Goal: Information Seeking & Learning: Learn about a topic

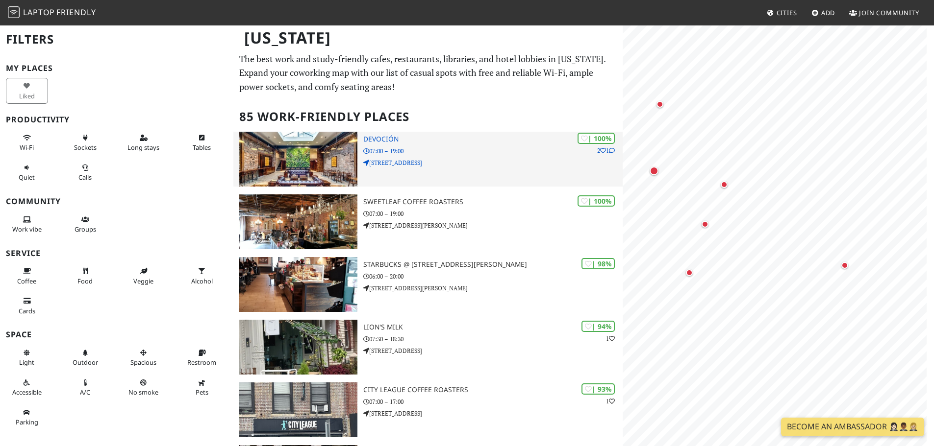
click at [310, 136] on img at bounding box center [298, 159] width 118 height 55
click at [293, 148] on img at bounding box center [298, 159] width 118 height 55
click at [367, 162] on icon at bounding box center [366, 163] width 6 height 6
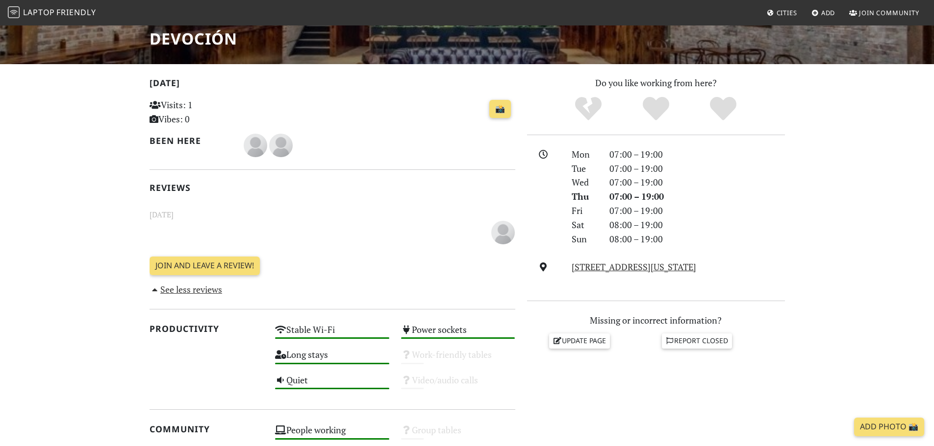
scroll to position [147, 0]
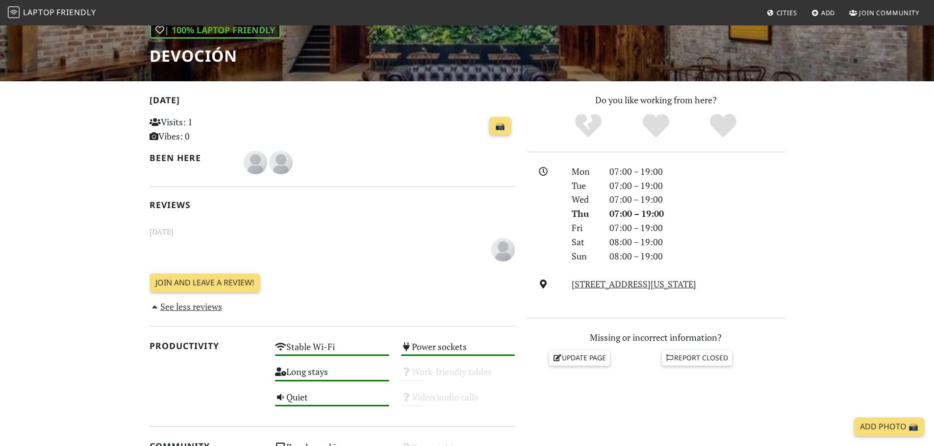
click at [181, 231] on small "[DATE]" at bounding box center [332, 232] width 377 height 12
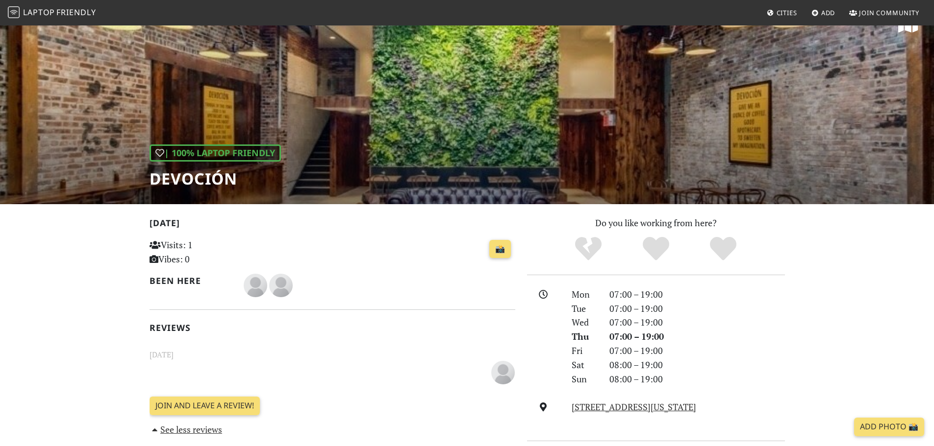
scroll to position [0, 0]
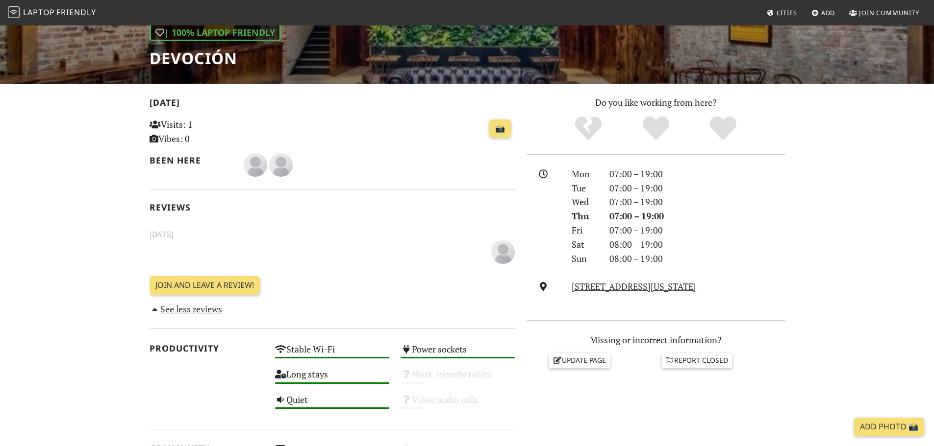
scroll to position [49, 0]
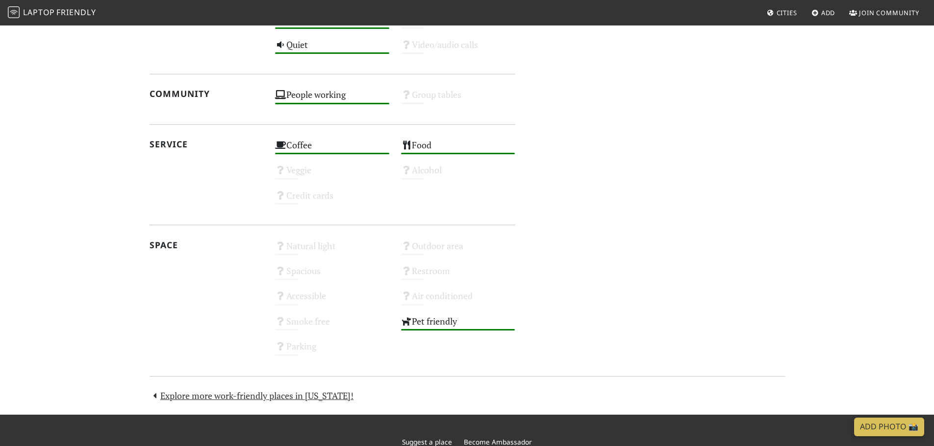
scroll to position [365, 0]
